Goal: Task Accomplishment & Management: Manage account settings

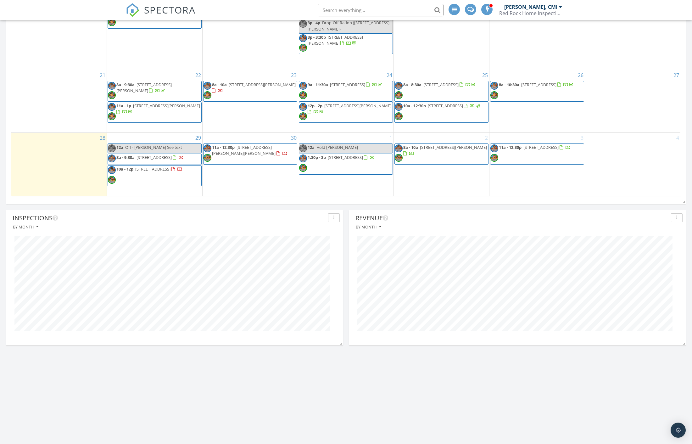
scroll to position [524, 0]
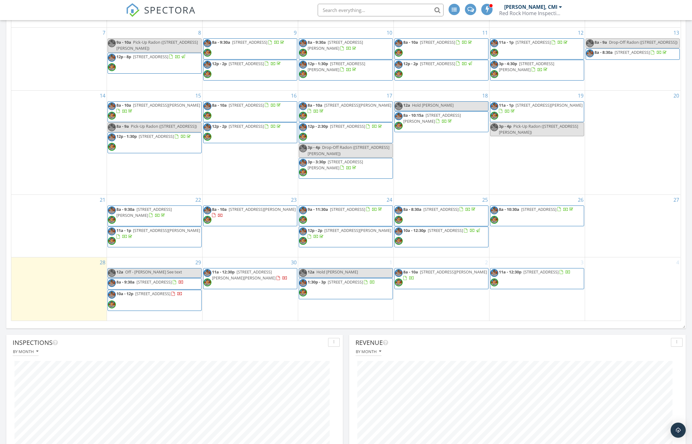
click at [266, 279] on span "11a - 12:30p 2740 Zazzera Ct, Henderson 89044" at bounding box center [249, 278] width 93 height 19
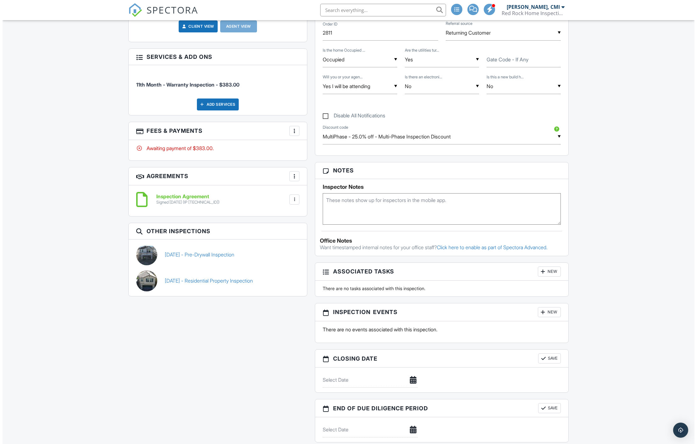
scroll to position [314, 0]
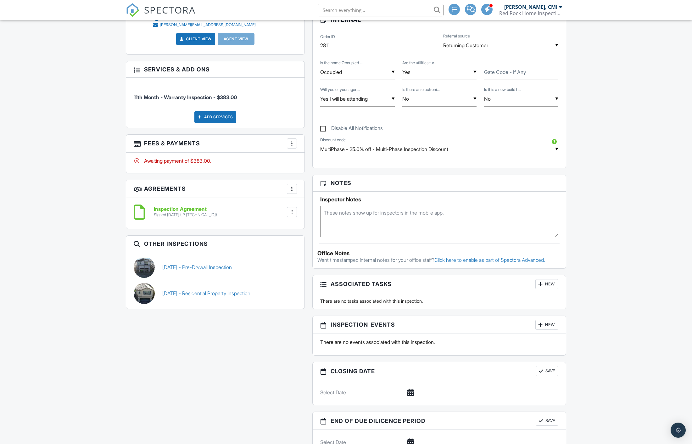
click at [294, 140] on div at bounding box center [292, 143] width 6 height 6
click at [309, 157] on li "Edit Fees & Payments" at bounding box center [323, 163] width 66 height 16
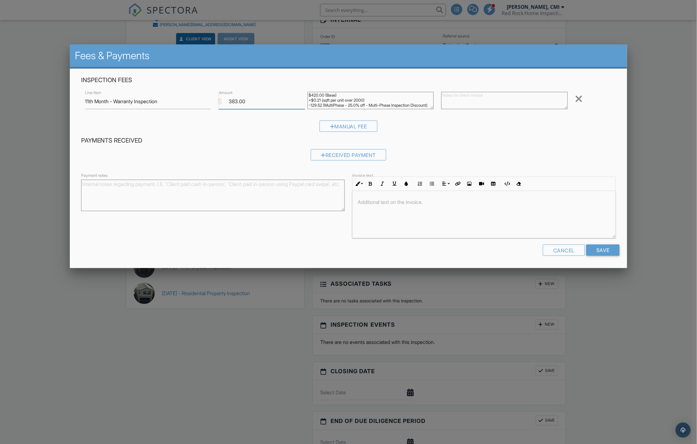
drag, startPoint x: 249, startPoint y: 102, endPoint x: 215, endPoint y: 98, distance: 33.9
click at [215, 98] on div "$ Amount 383.00" at bounding box center [259, 101] width 89 height 15
type input "325.00"
click at [602, 253] on input "Save" at bounding box center [602, 249] width 33 height 11
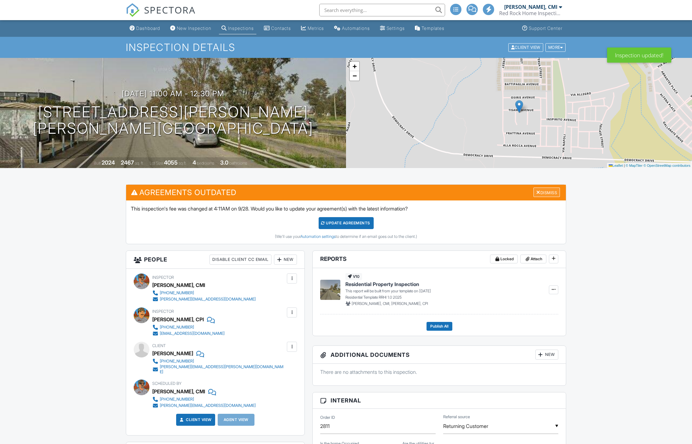
click at [542, 193] on div "Dismiss" at bounding box center [546, 192] width 26 height 10
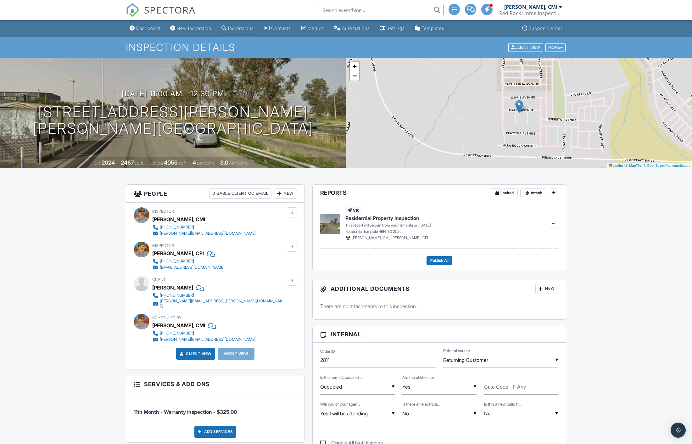
click at [245, 30] on div "Inspections" at bounding box center [241, 27] width 26 height 5
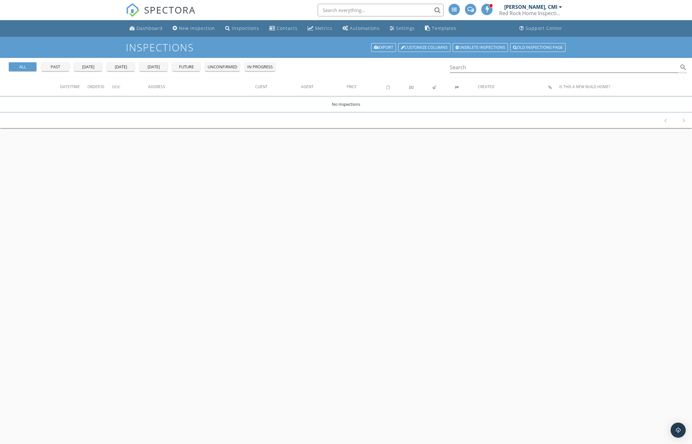
click at [409, 5] on input "text" at bounding box center [380, 10] width 126 height 13
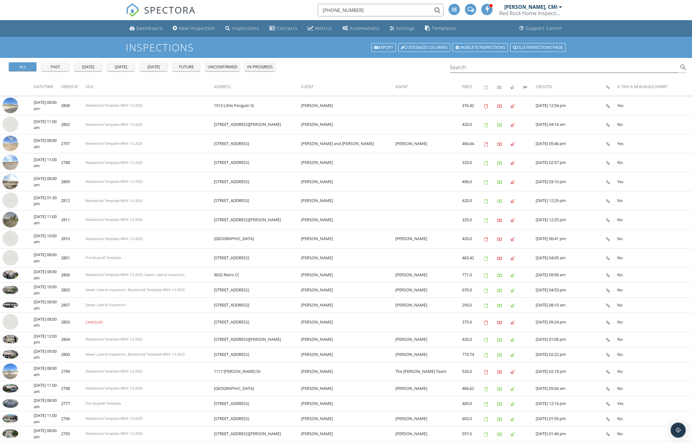
click at [371, 9] on input "[PHONE_NUMBER]" at bounding box center [380, 10] width 126 height 13
type input "[PHONE_NUMBER]"
click at [504, 69] on input "Search" at bounding box center [563, 67] width 228 height 10
paste input "[PHONE_NUMBER]"
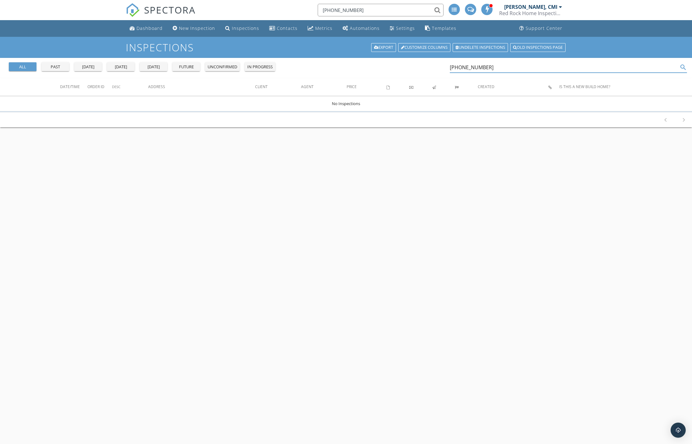
click at [492, 64] on input "818-967-4921" at bounding box center [563, 67] width 228 height 10
type input "818-967-4921"
click at [520, 69] on input "818-967-4921" at bounding box center [563, 67] width 228 height 10
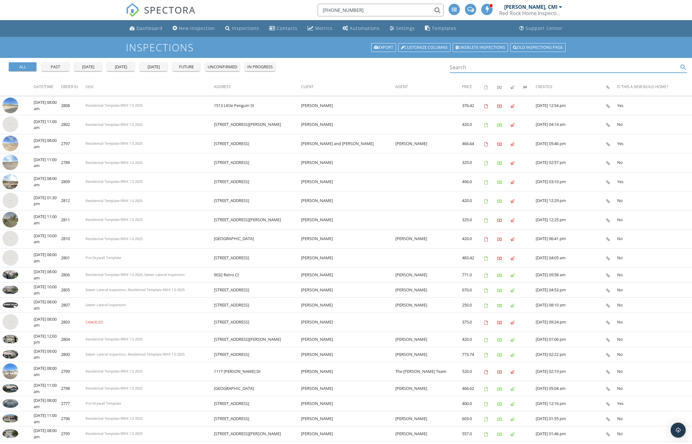
paste input "967-4921"
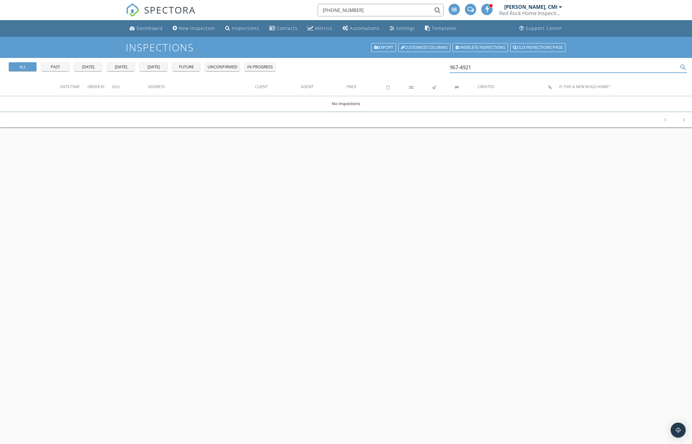
drag, startPoint x: 480, startPoint y: 64, endPoint x: 334, endPoint y: 56, distance: 145.8
click at [340, 58] on div "all past yesterday today tomorrow future unconfirmed in progress 967-4921 search" at bounding box center [346, 68] width 692 height 20
paste input "Scott Campbell"
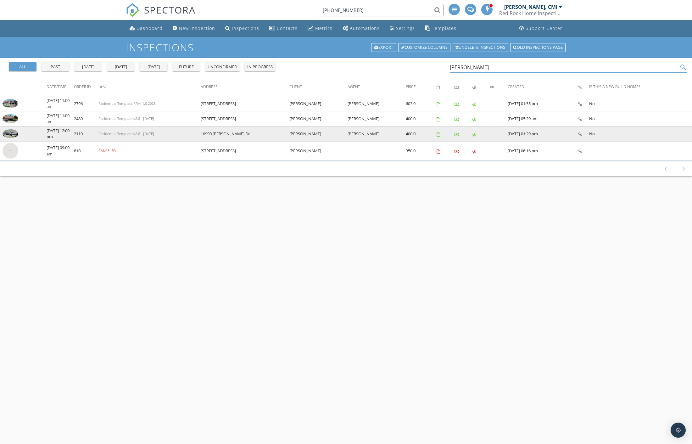
type input "[PERSON_NAME]"
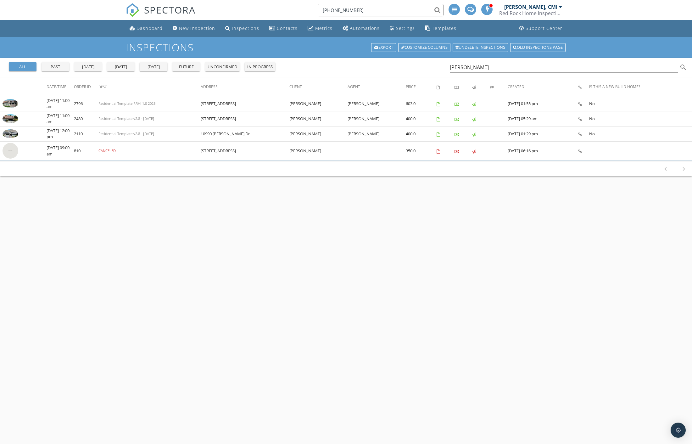
click at [145, 30] on div "Dashboard" at bounding box center [149, 28] width 26 height 6
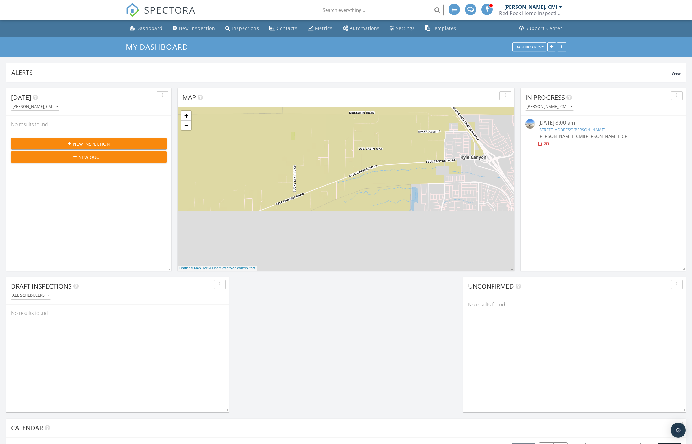
scroll to position [135, 336]
